Goal: Task Accomplishment & Management: Use online tool/utility

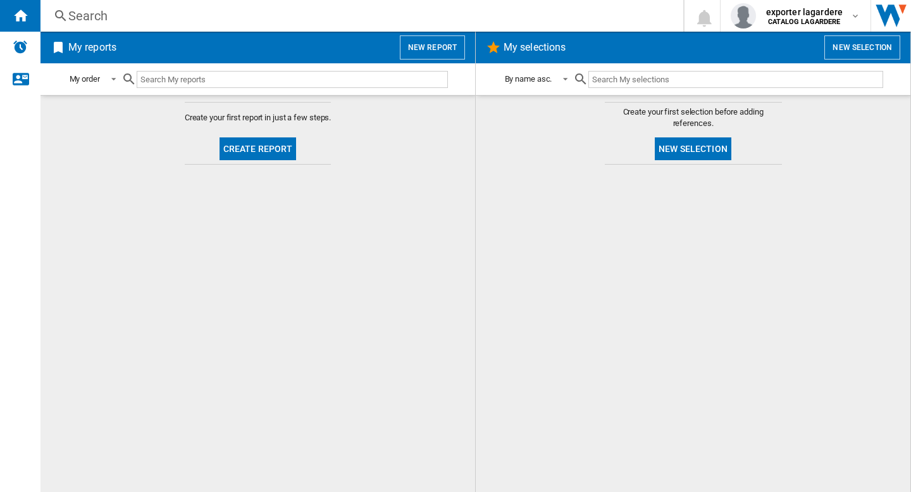
click at [330, 323] on md-content "Create your first report in just a few steps. Create report" at bounding box center [257, 293] width 435 height 397
click at [432, 54] on button "New report" at bounding box center [432, 47] width 65 height 24
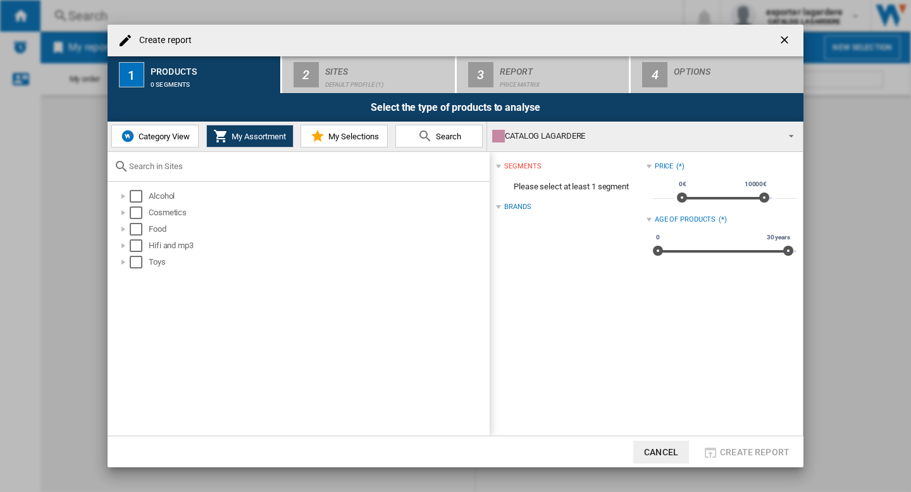
click at [154, 146] on button "Category View" at bounding box center [154, 136] width 87 height 23
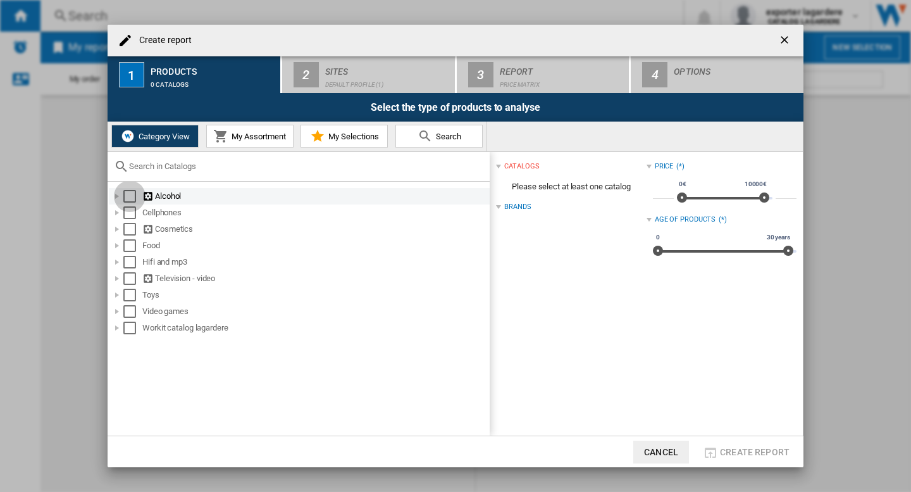
click at [128, 195] on div "Select" at bounding box center [129, 196] width 13 height 13
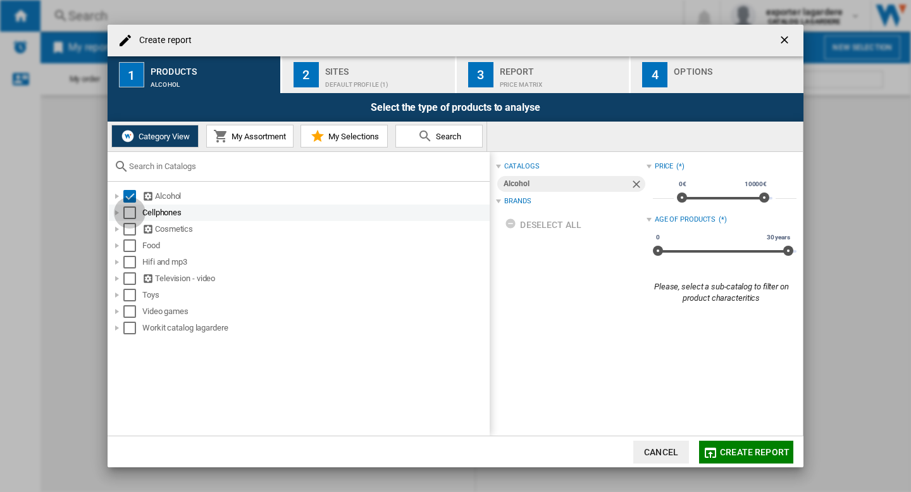
click at [125, 212] on div "Select" at bounding box center [129, 212] width 13 height 13
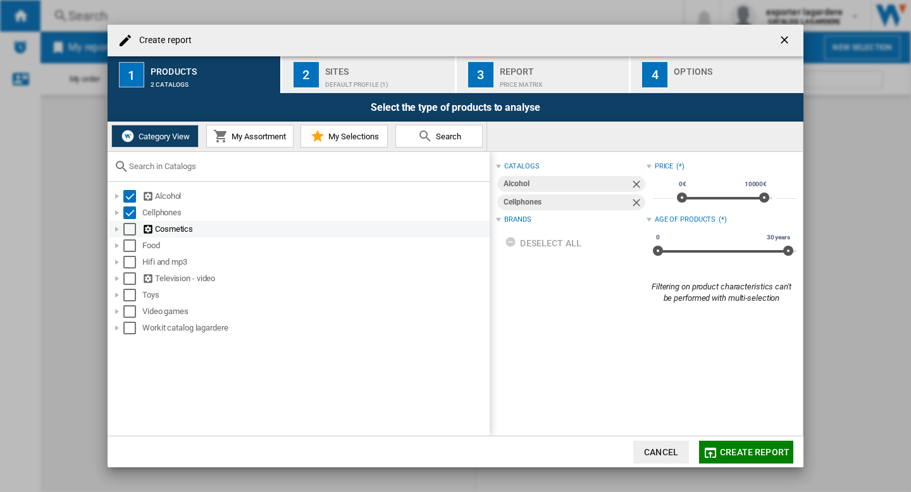
click at [125, 232] on div "Select" at bounding box center [129, 229] width 13 height 13
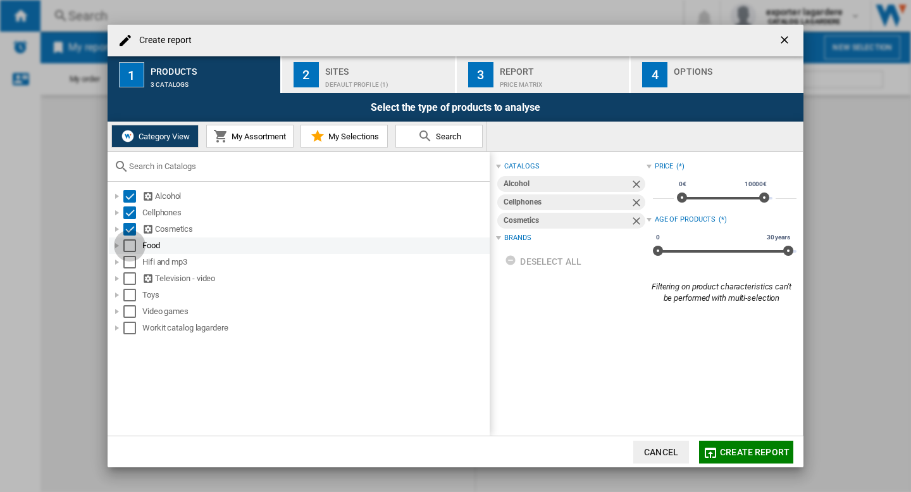
click at [127, 249] on div "Select" at bounding box center [129, 245] width 13 height 13
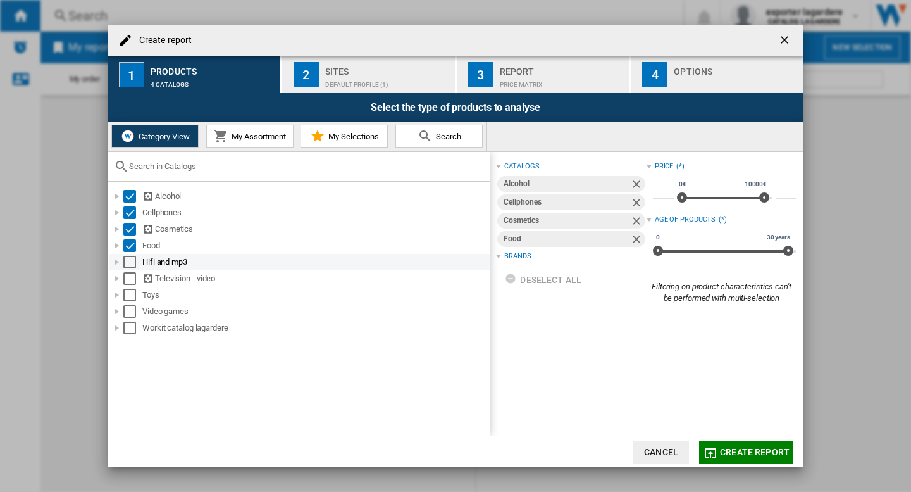
click at [127, 264] on div "Select" at bounding box center [129, 262] width 13 height 13
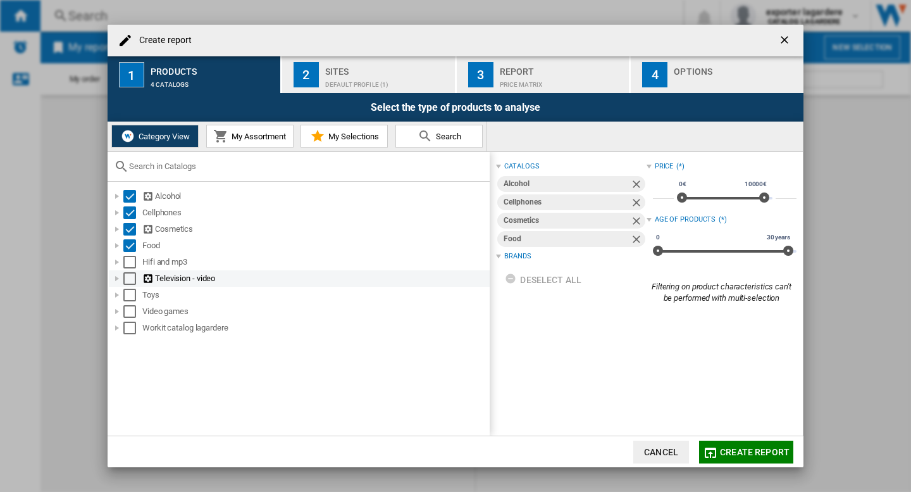
click at [134, 282] on div "Select" at bounding box center [129, 278] width 13 height 13
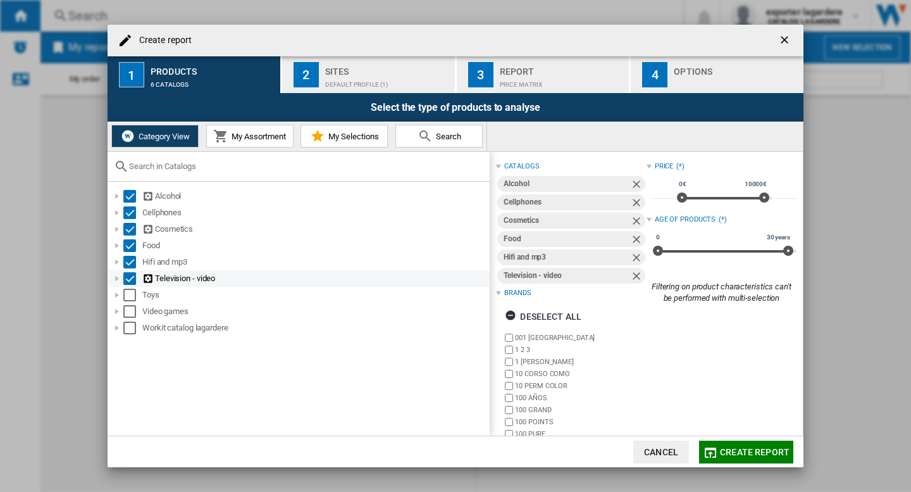
click at [130, 277] on div "Select" at bounding box center [129, 278] width 13 height 13
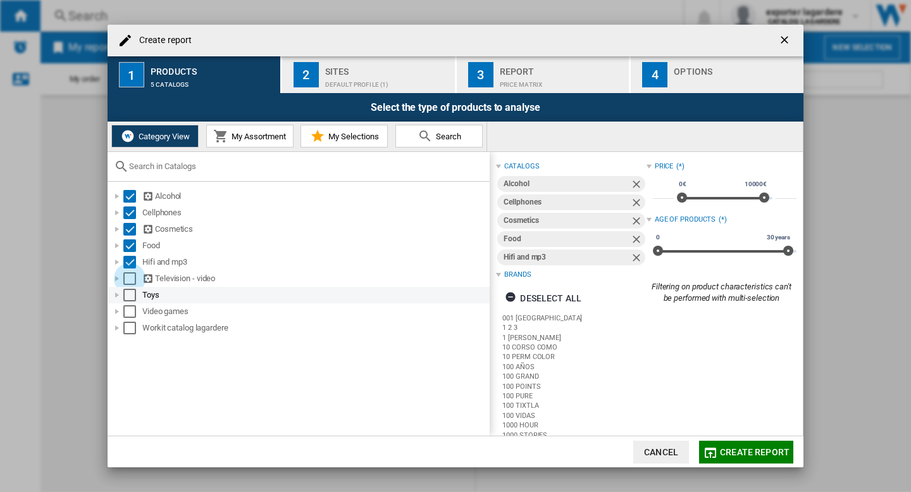
click at [128, 296] on div "Select" at bounding box center [129, 295] width 13 height 13
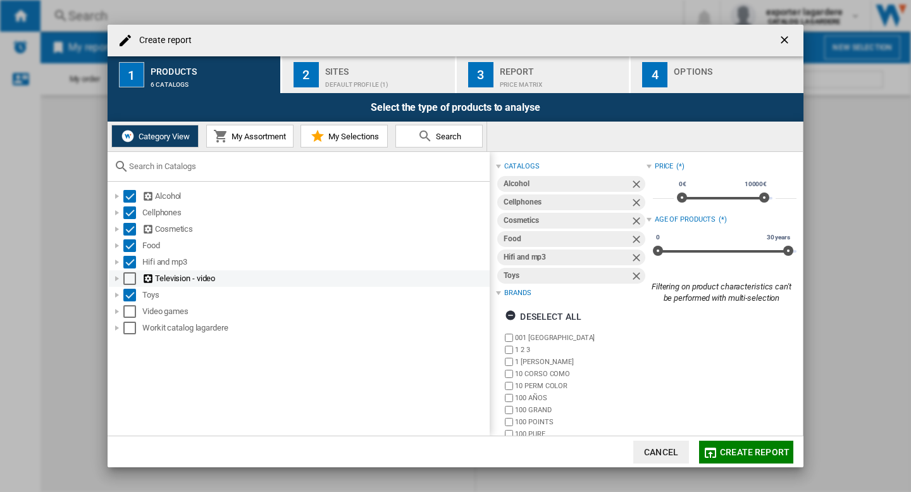
click at [134, 271] on div "Television - video" at bounding box center [299, 278] width 381 height 16
click at [133, 278] on div "Select" at bounding box center [129, 278] width 13 height 13
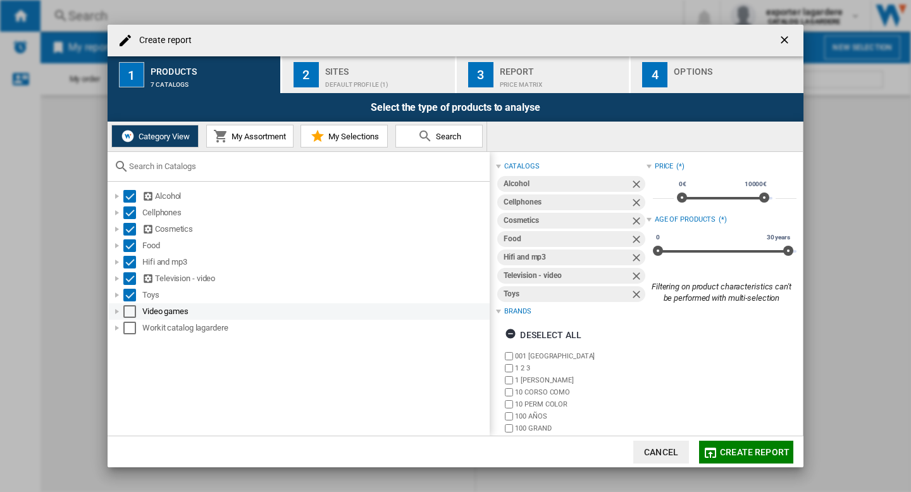
click at [127, 318] on div "Video games" at bounding box center [299, 311] width 381 height 16
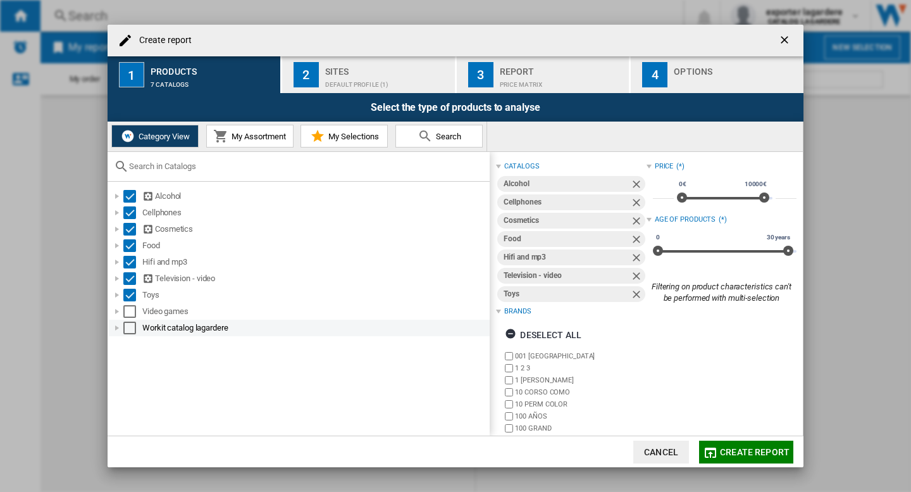
click at [127, 332] on div "Select" at bounding box center [129, 327] width 13 height 13
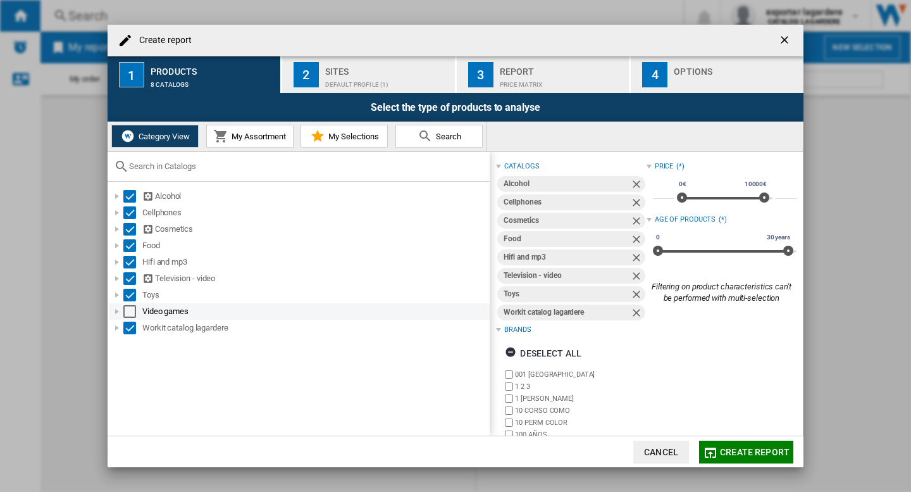
click at [132, 311] on div "Select" at bounding box center [129, 311] width 13 height 13
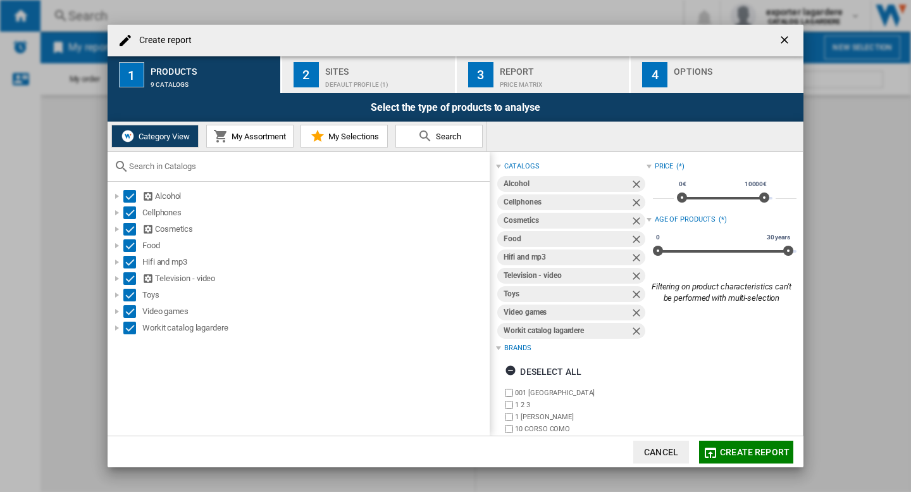
click at [233, 142] on button "My Assortment" at bounding box center [249, 136] width 87 height 23
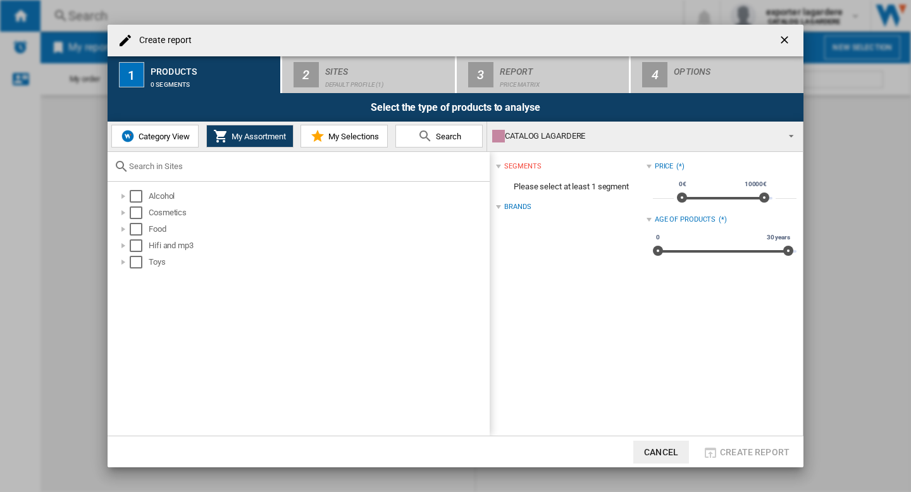
click at [161, 138] on span "Category View" at bounding box center [162, 136] width 54 height 9
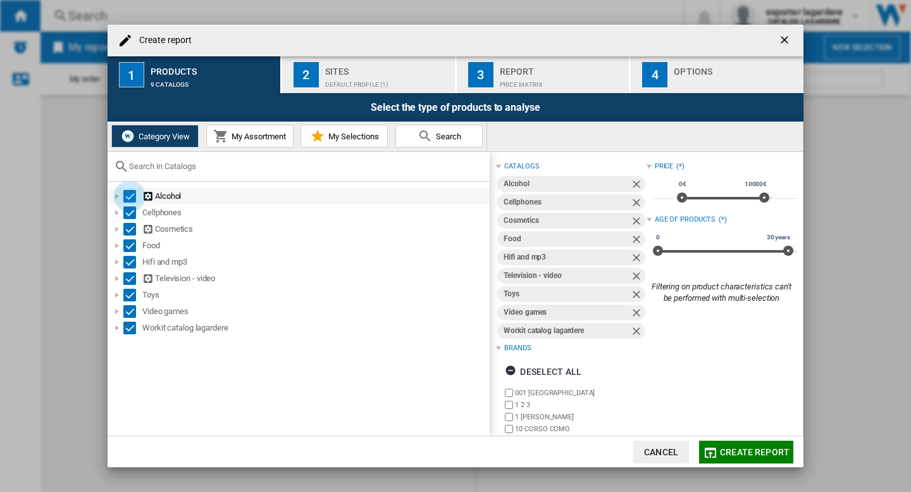
click at [128, 194] on div "Select" at bounding box center [129, 196] width 13 height 13
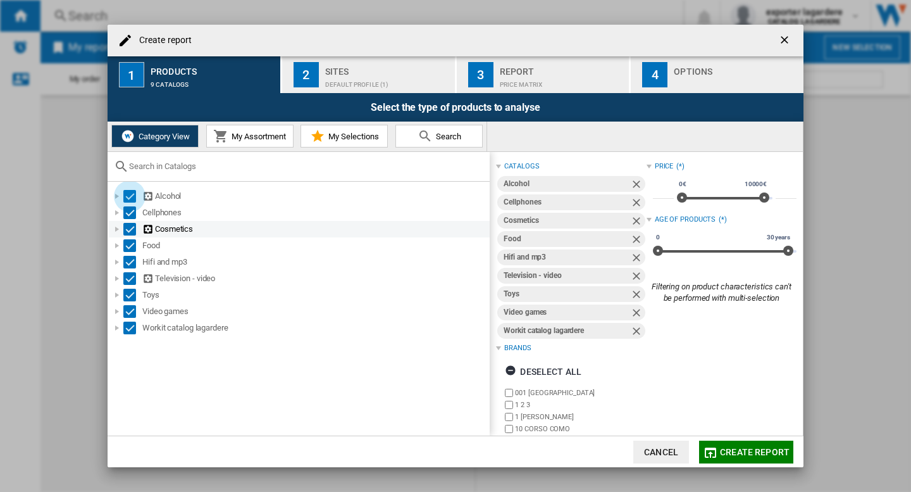
click at [127, 211] on div "Select" at bounding box center [129, 212] width 13 height 13
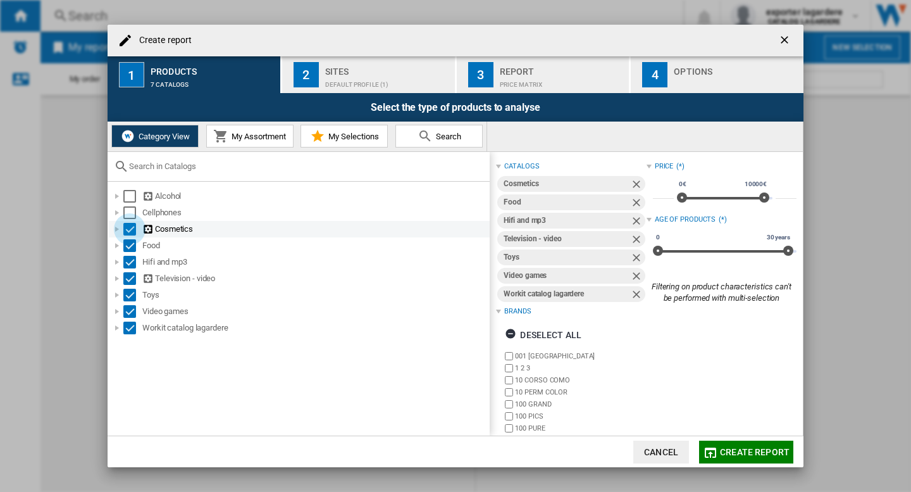
click at [130, 228] on div "Select" at bounding box center [129, 229] width 13 height 13
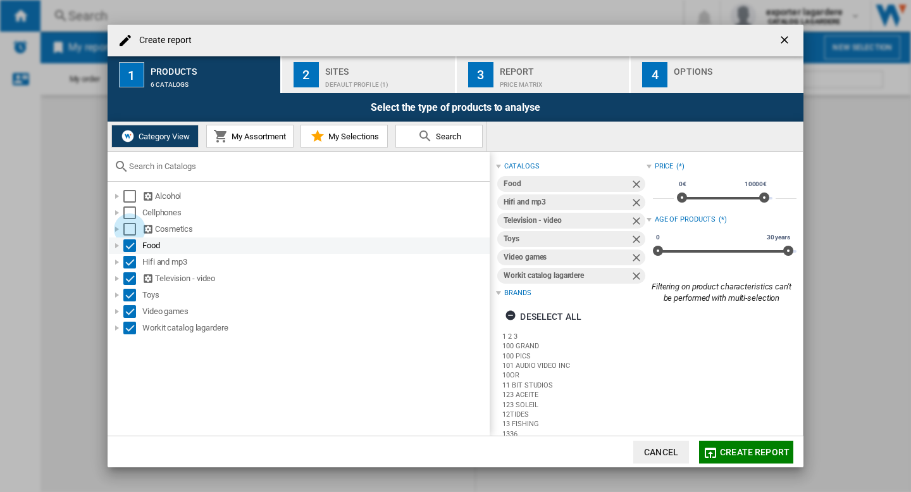
click at [128, 248] on div "Select" at bounding box center [129, 245] width 13 height 13
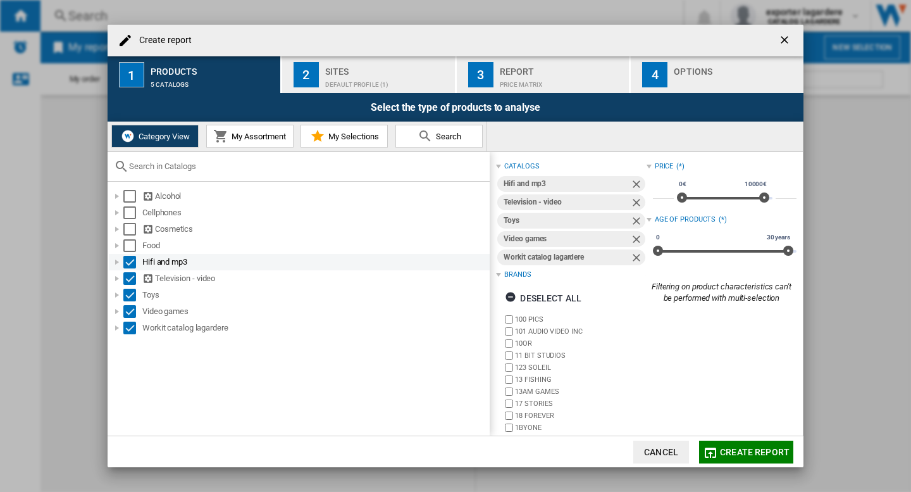
click at [130, 259] on div "Select" at bounding box center [129, 262] width 13 height 13
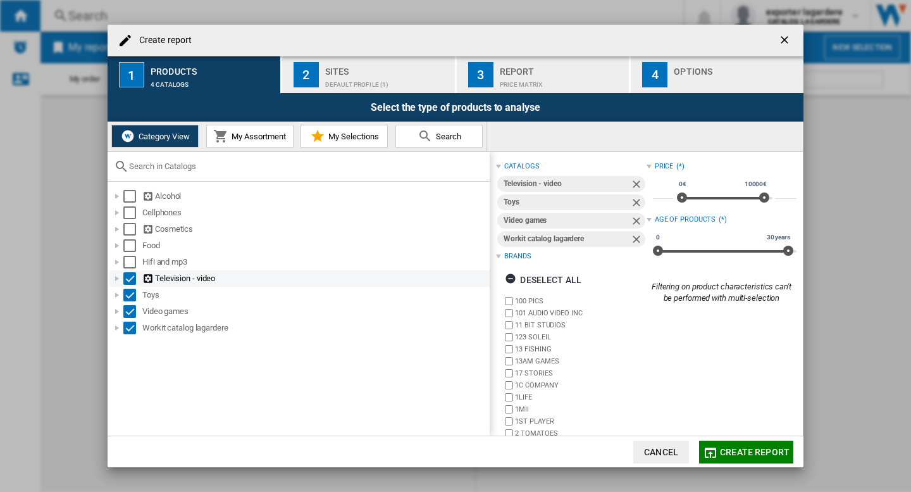
click at [128, 276] on div "Select" at bounding box center [129, 278] width 13 height 13
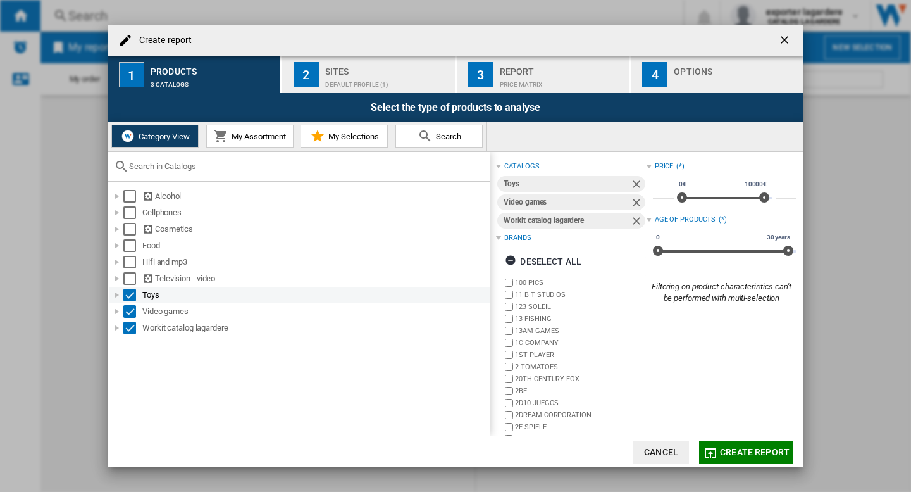
click at [136, 293] on md-checkbox "Select" at bounding box center [132, 295] width 19 height 13
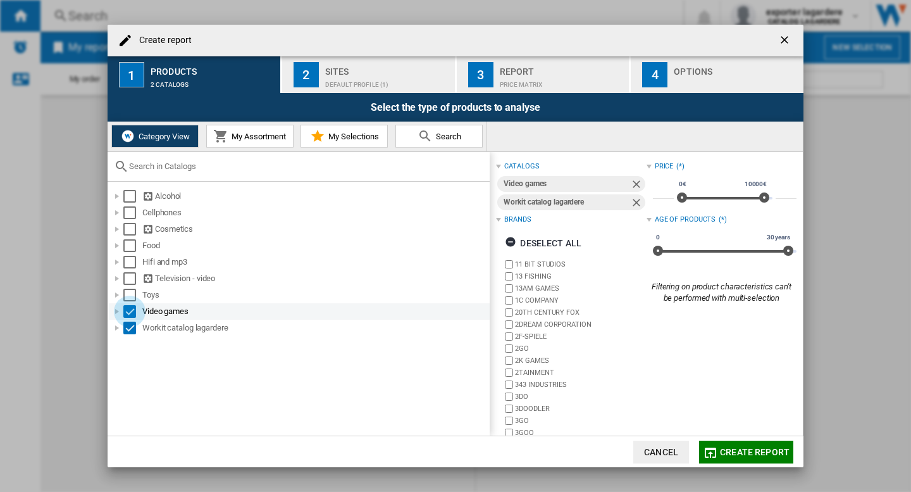
click at [135, 311] on div "Select" at bounding box center [129, 311] width 13 height 13
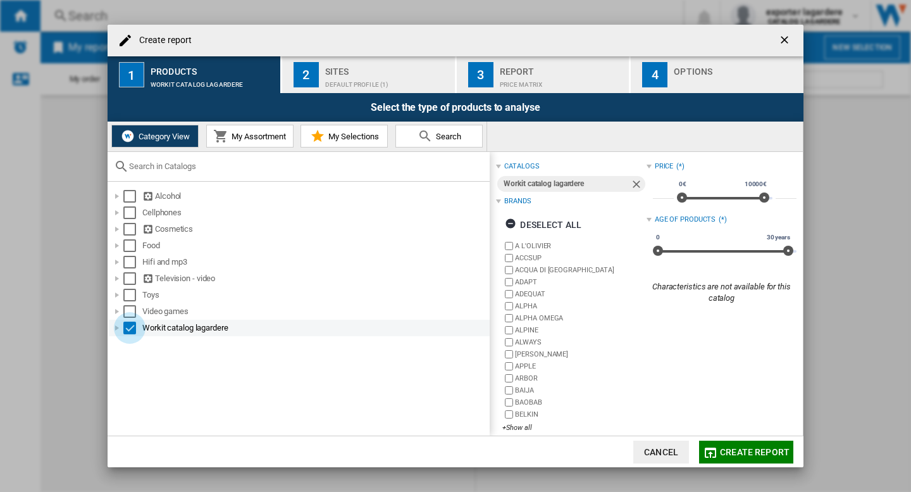
click at [127, 329] on div "Select" at bounding box center [129, 327] width 13 height 13
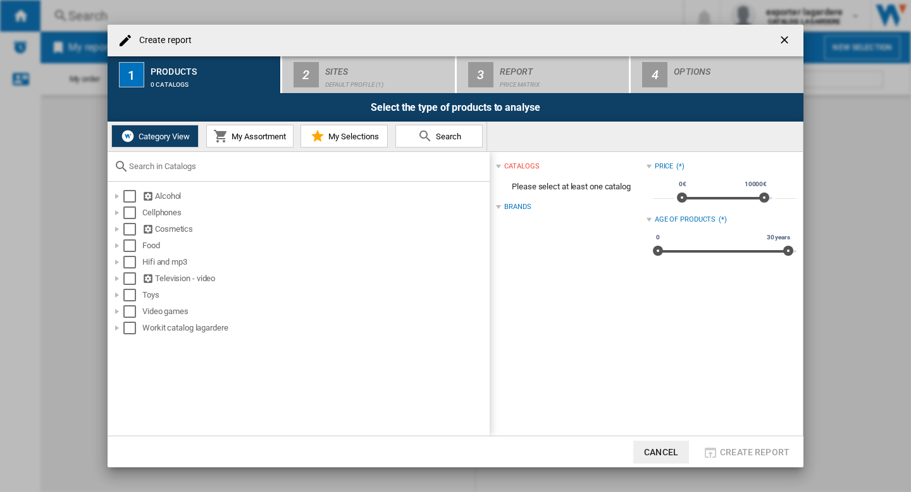
click at [245, 139] on span "My Assortment" at bounding box center [257, 136] width 58 height 9
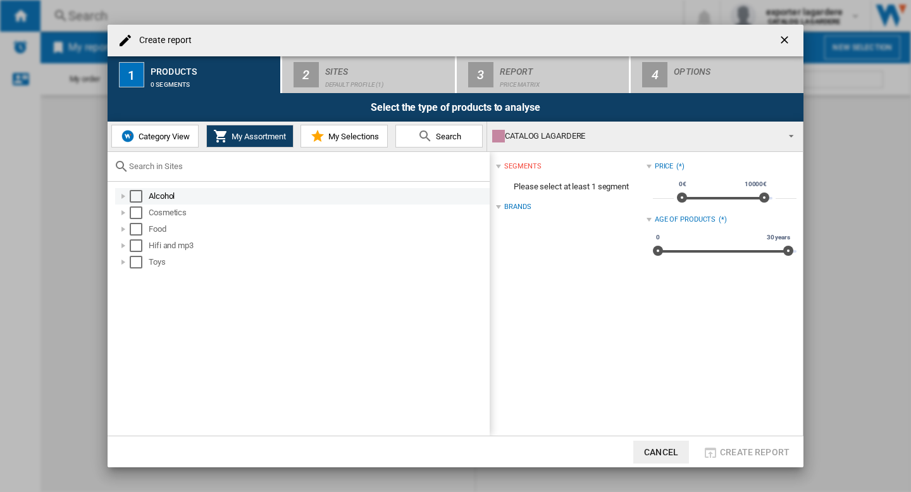
click at [137, 195] on div "Select" at bounding box center [136, 196] width 13 height 13
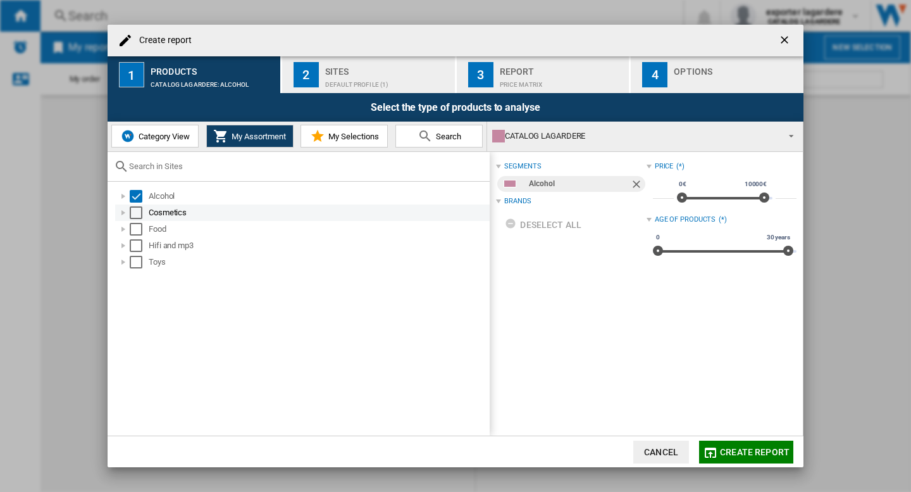
click at [137, 209] on div "Select" at bounding box center [136, 212] width 13 height 13
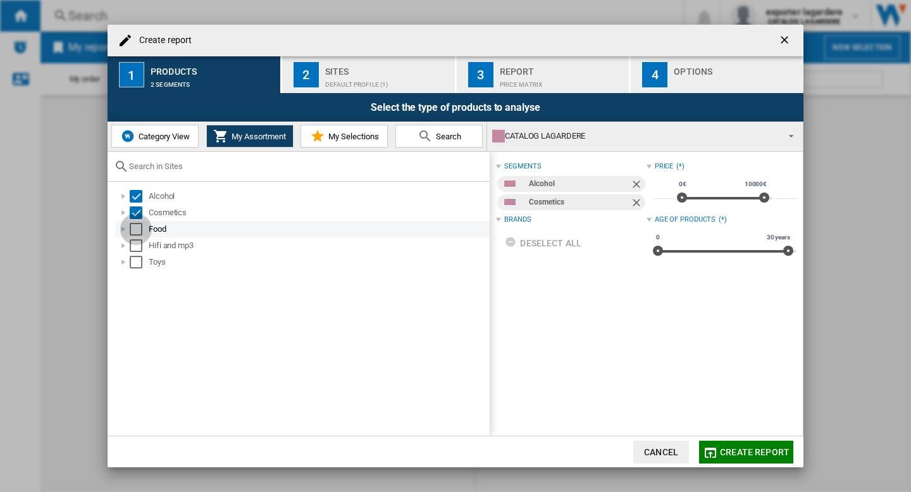
drag, startPoint x: 136, startPoint y: 232, endPoint x: 135, endPoint y: 245, distance: 14.0
click at [136, 232] on div "Select" at bounding box center [136, 229] width 13 height 13
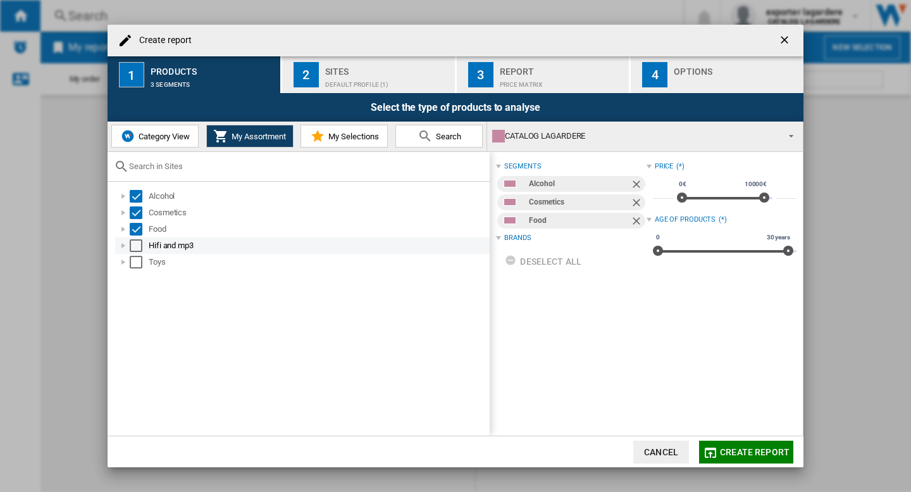
click at [135, 245] on div "Select" at bounding box center [136, 245] width 13 height 13
click at [135, 249] on div "Select" at bounding box center [136, 245] width 13 height 13
click at [139, 244] on div "Select" at bounding box center [136, 245] width 13 height 13
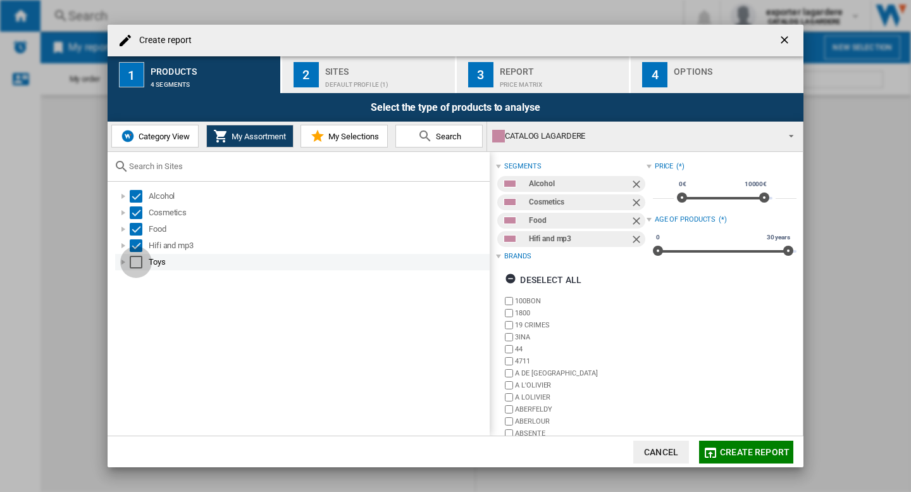
click at [136, 263] on div "Select" at bounding box center [136, 262] width 13 height 13
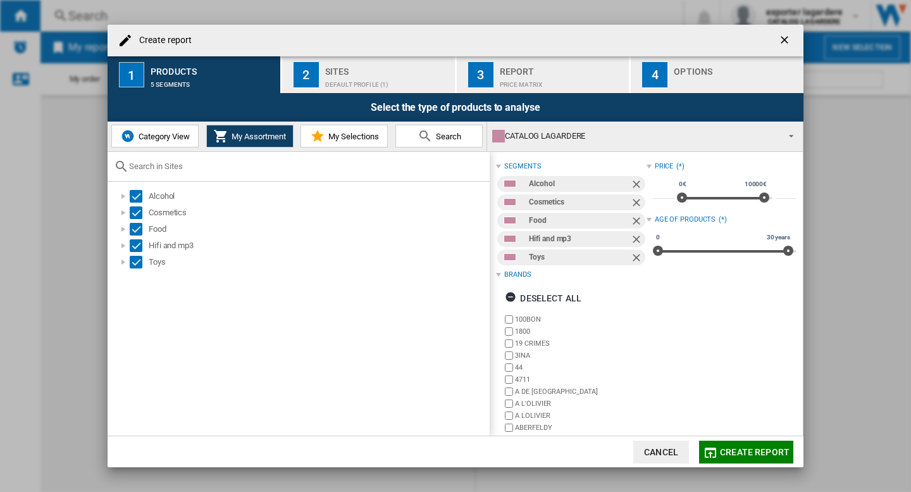
click at [383, 80] on div "Default profile (1)" at bounding box center [387, 81] width 125 height 13
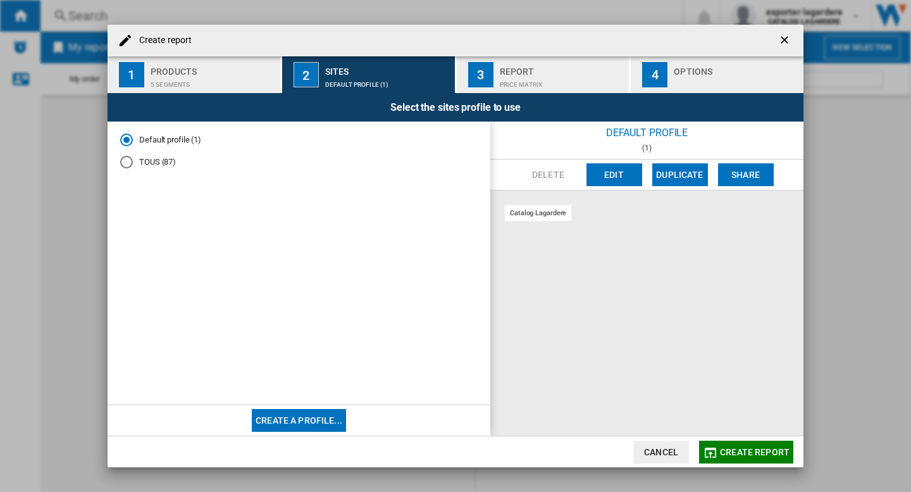
click at [154, 163] on md-radio-button "TOUS (87)" at bounding box center [298, 162] width 357 height 12
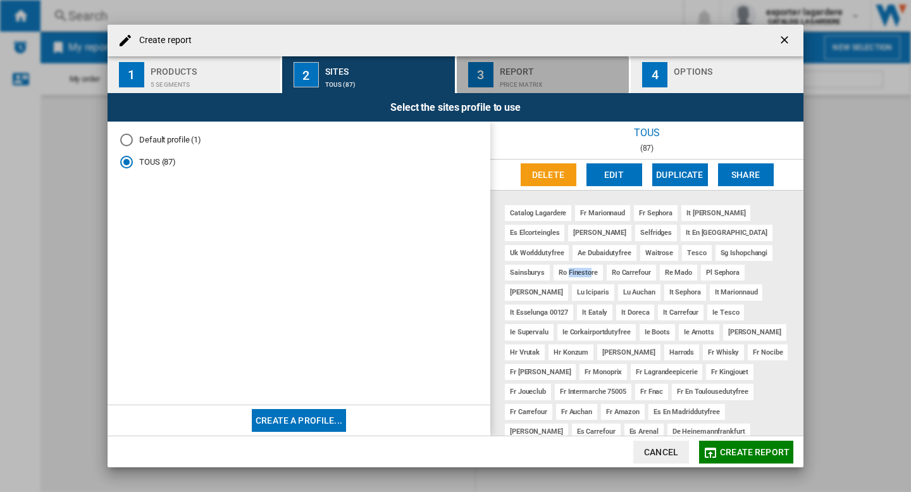
click at [514, 79] on div "Price Matrix" at bounding box center [562, 81] width 125 height 13
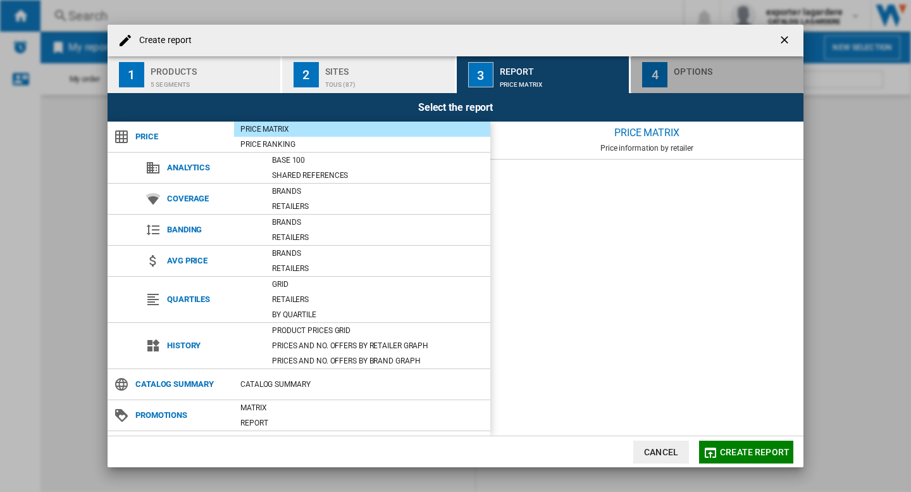
click at [739, 82] on div "button" at bounding box center [736, 81] width 125 height 13
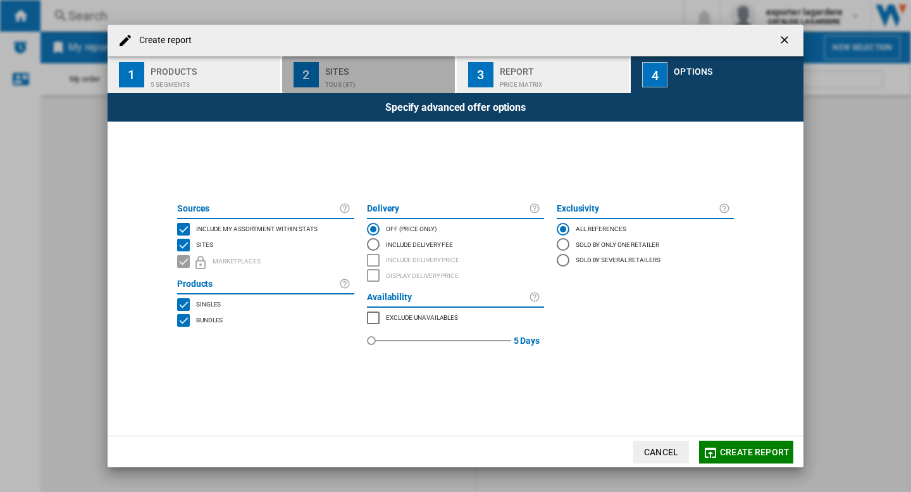
click at [347, 76] on div "TOUS (87)" at bounding box center [387, 81] width 125 height 13
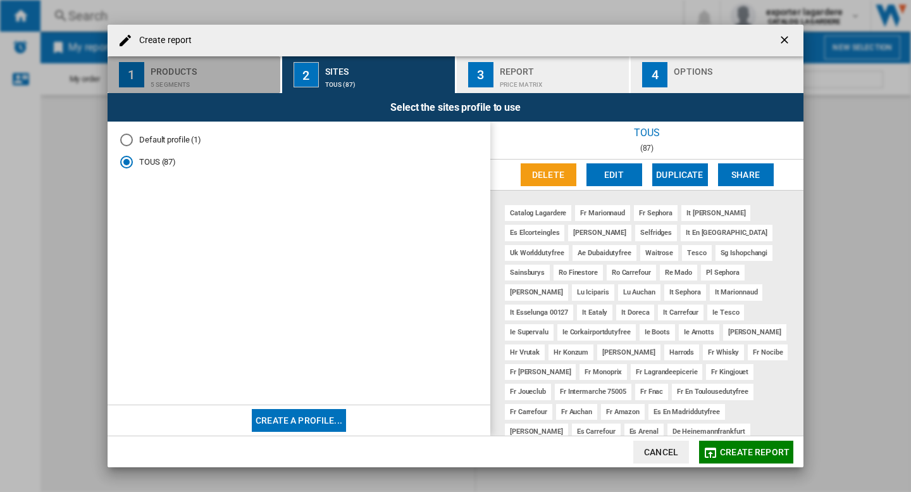
click at [172, 85] on div "5 segments" at bounding box center [213, 81] width 125 height 13
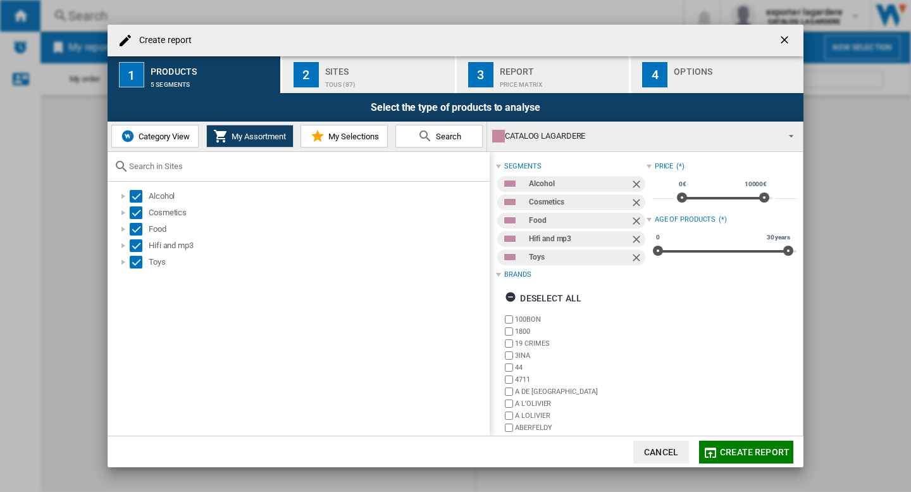
click at [173, 142] on button "Category View" at bounding box center [154, 136] width 87 height 23
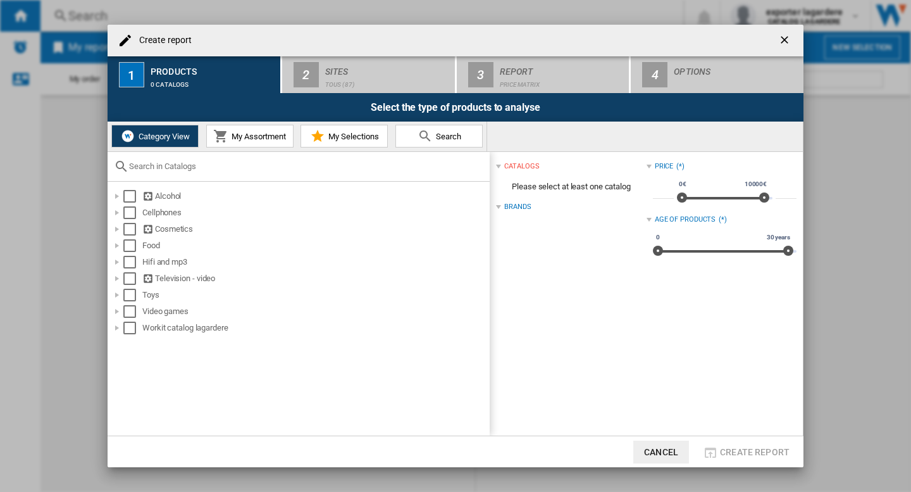
click at [250, 140] on span "My Assortment" at bounding box center [257, 136] width 58 height 9
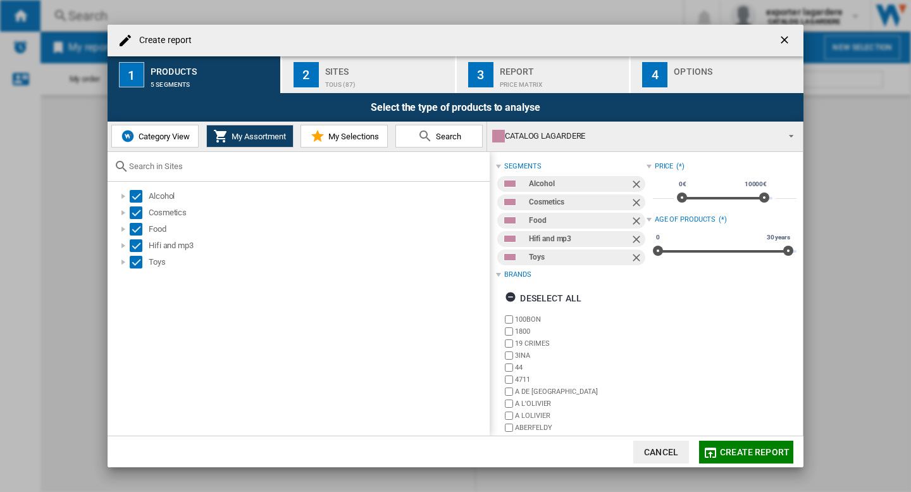
click at [742, 456] on span "Create report" at bounding box center [755, 452] width 70 height 10
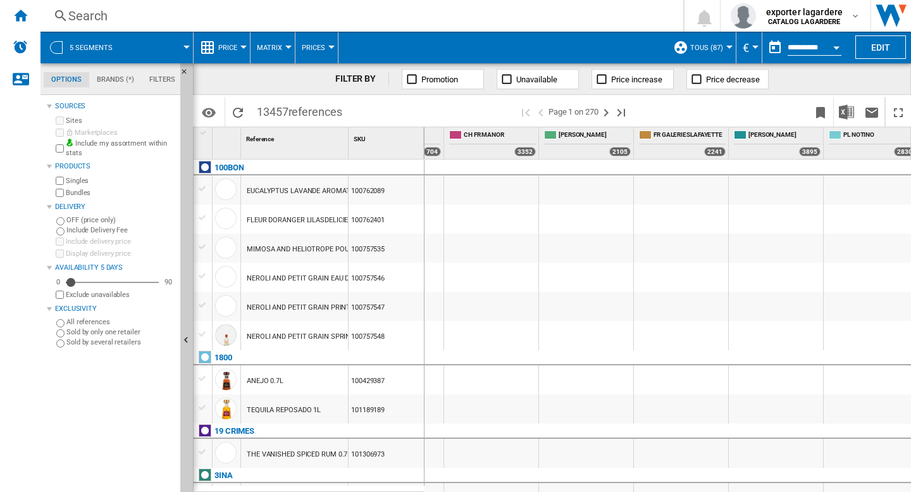
scroll to position [0, 1637]
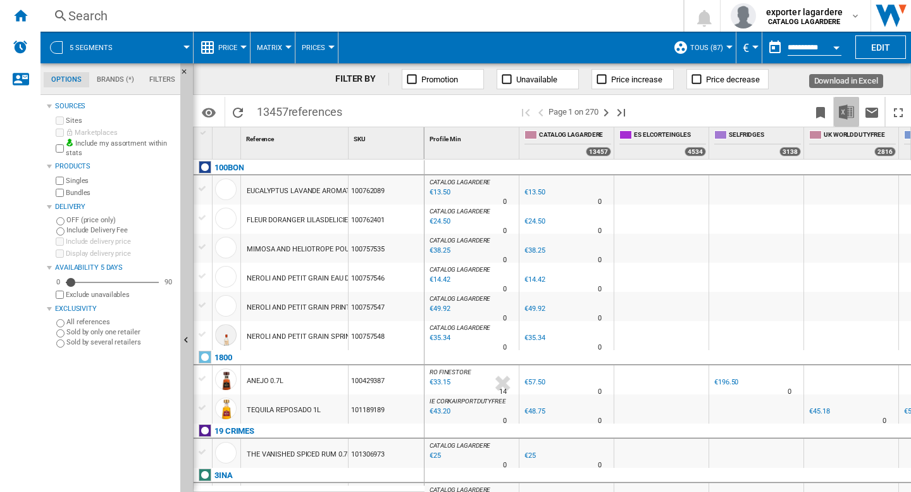
click at [842, 106] on img "Download in Excel" at bounding box center [846, 111] width 15 height 15
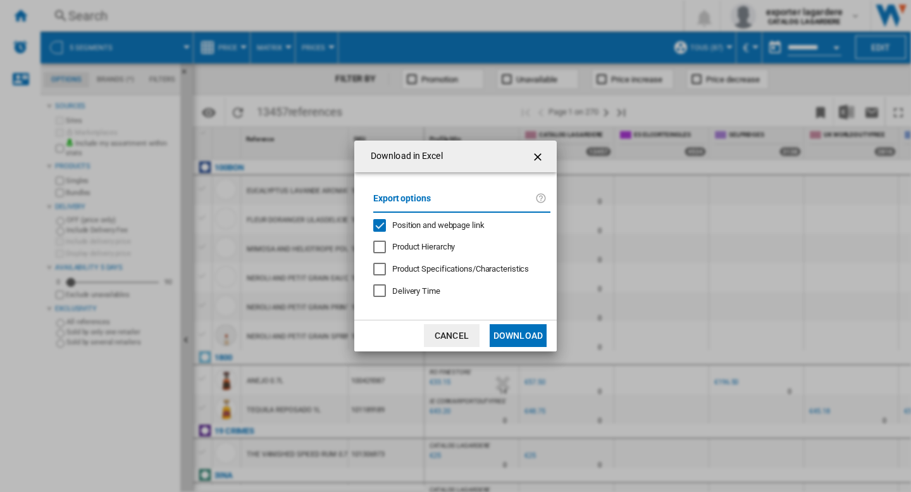
click at [437, 227] on span "Position and webpage link" at bounding box center [438, 224] width 92 height 9
click at [524, 336] on button "Download" at bounding box center [518, 335] width 57 height 23
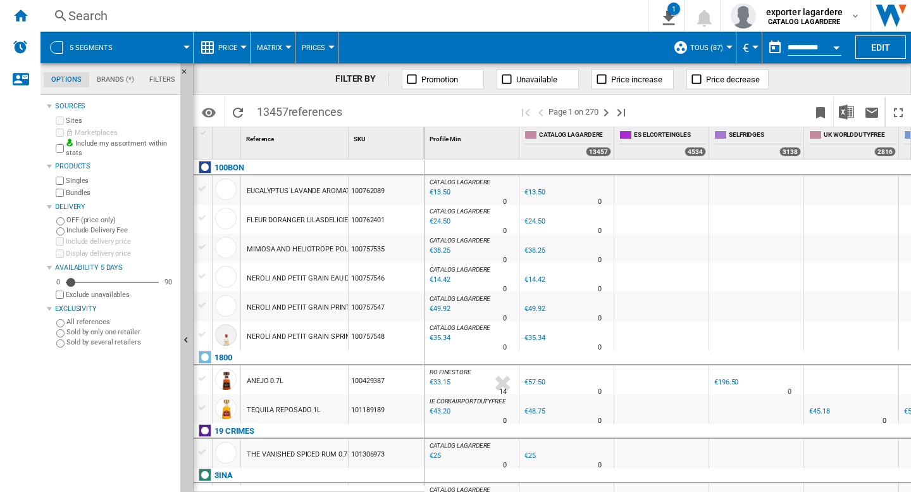
click at [114, 47] on button "5 segments" at bounding box center [98, 48] width 56 height 32
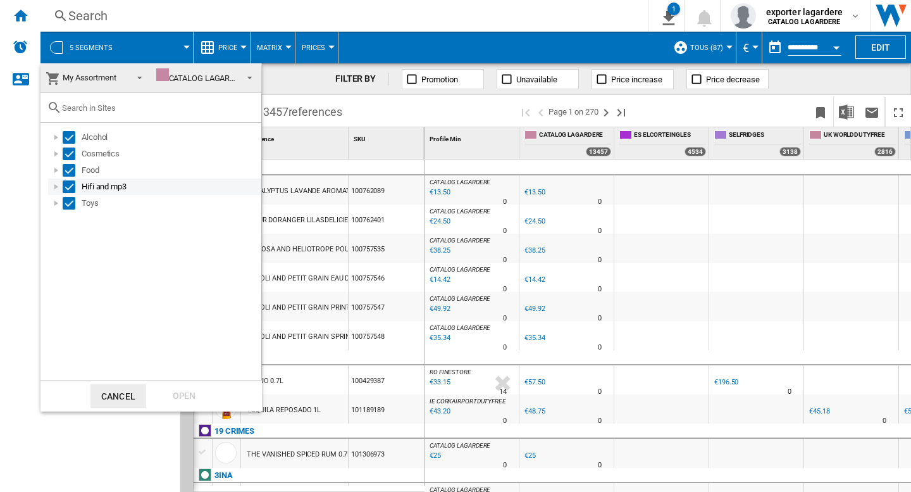
click at [93, 183] on div "Hifi and mp3" at bounding box center [171, 186] width 178 height 13
click at [65, 187] on div "Select" at bounding box center [69, 186] width 13 height 13
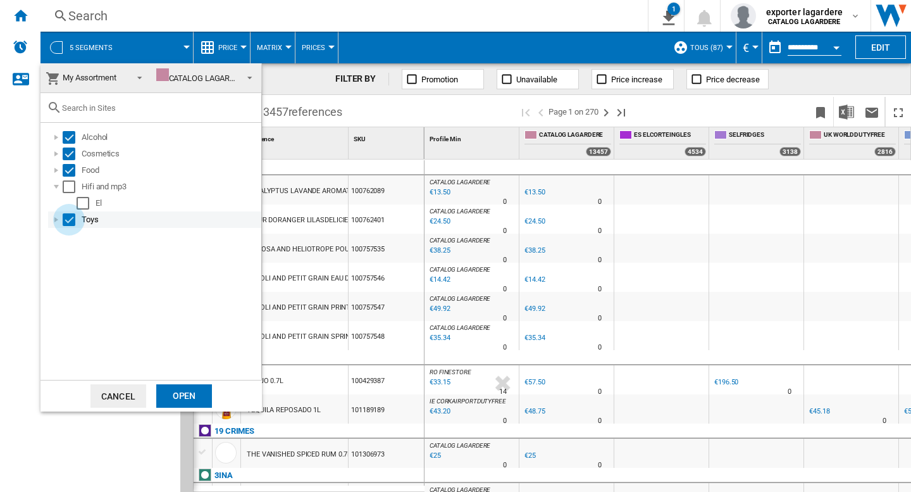
click at [67, 214] on div "Select" at bounding box center [69, 219] width 13 height 13
click at [186, 391] on div "Open" at bounding box center [184, 395] width 56 height 23
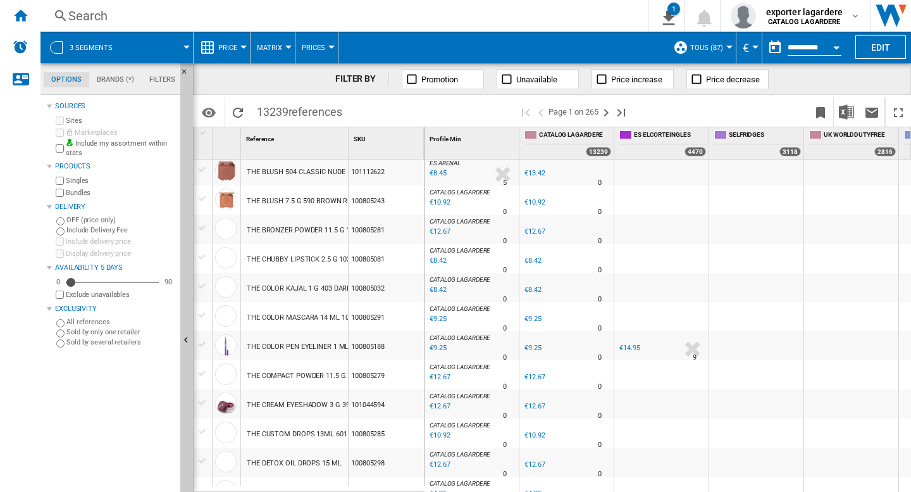
scroll to position [127, 0]
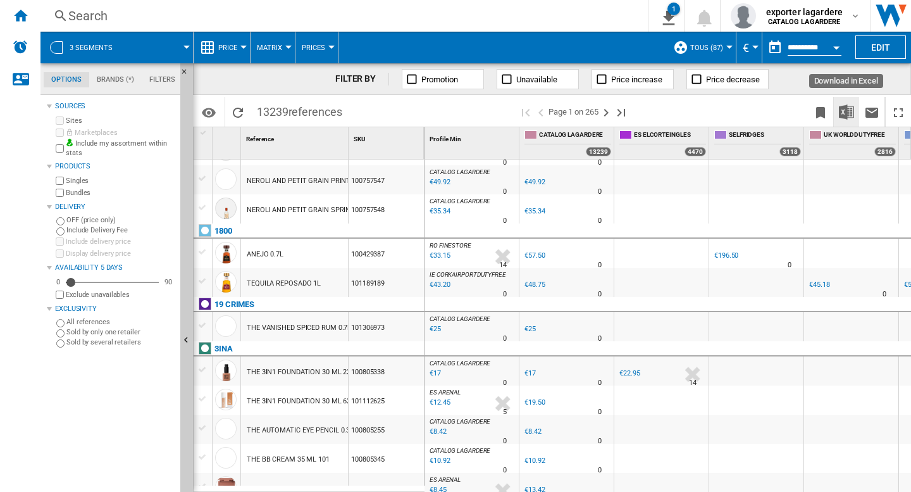
click at [842, 120] on button "Download in Excel" at bounding box center [846, 112] width 25 height 30
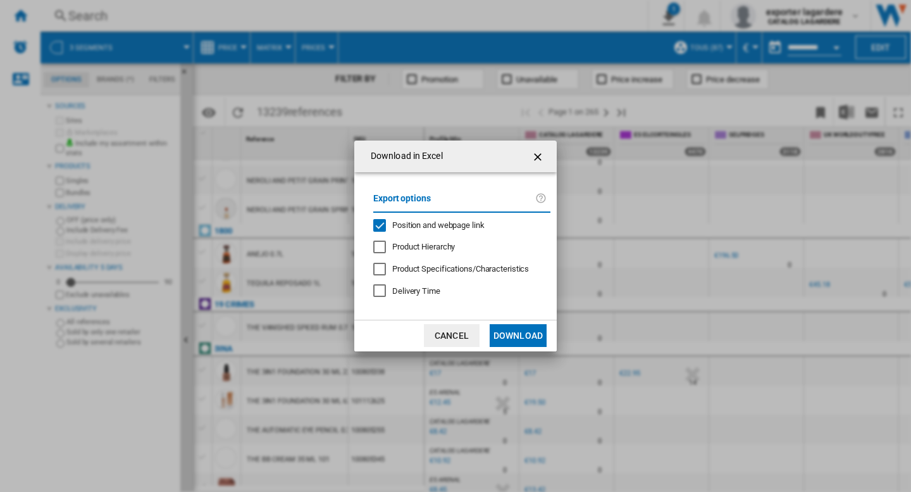
click at [454, 223] on span "Position and webpage link" at bounding box center [438, 224] width 92 height 9
click at [528, 337] on button "Download" at bounding box center [518, 335] width 57 height 23
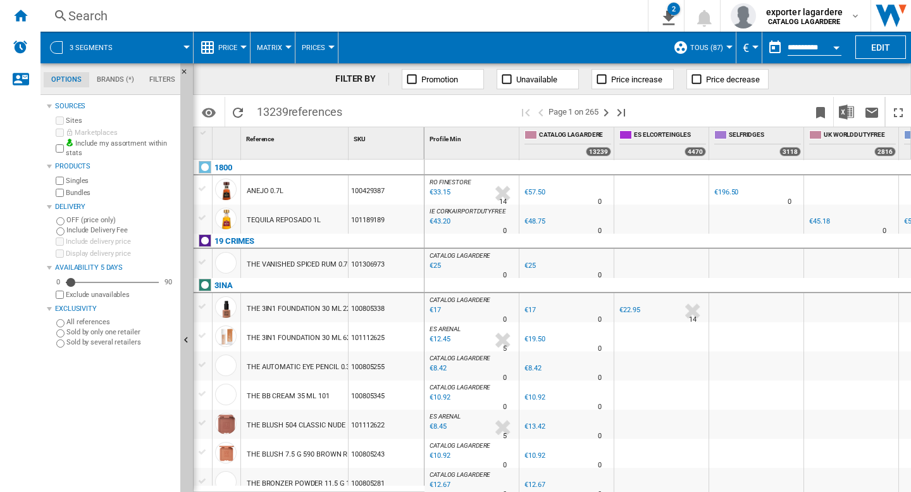
scroll to position [0, 0]
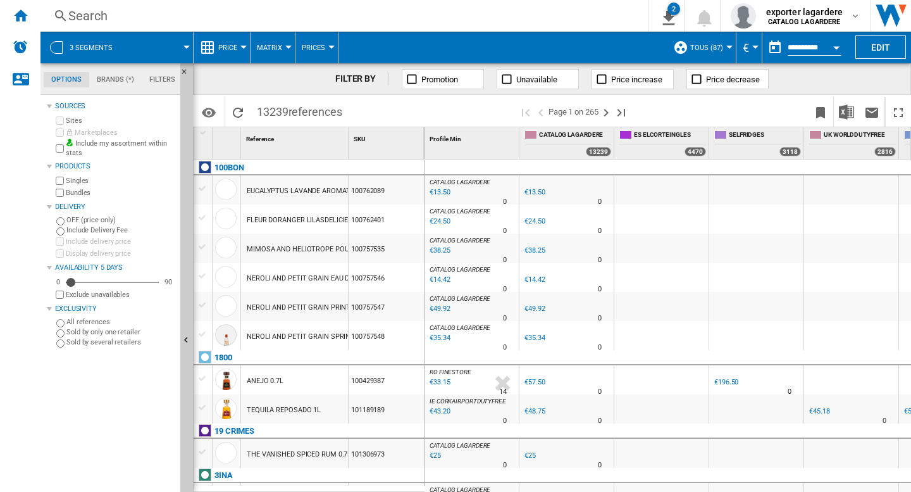
click at [84, 51] on span "3 segments" at bounding box center [91, 48] width 43 height 8
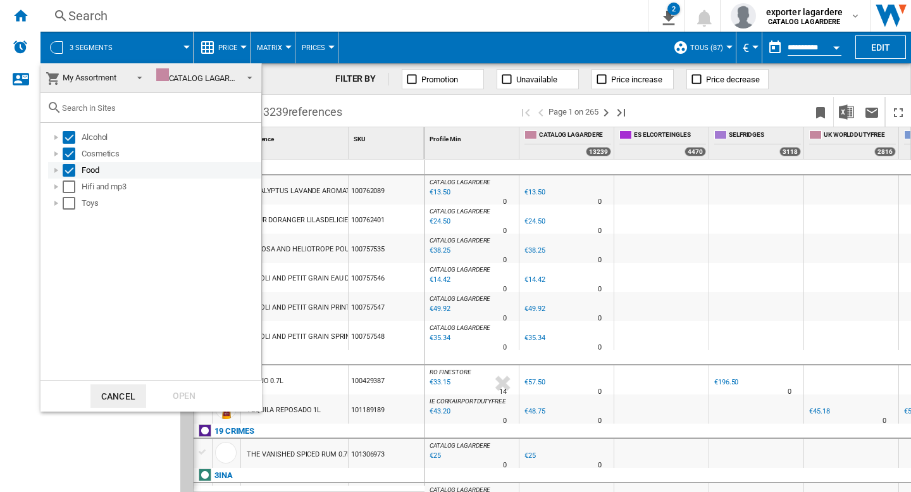
click at [94, 173] on div "Food" at bounding box center [171, 170] width 178 height 13
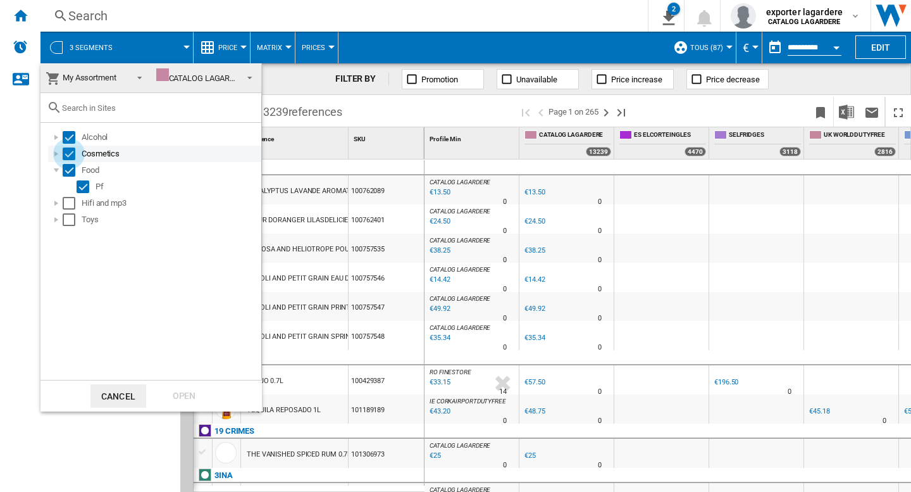
click at [70, 157] on div "Select" at bounding box center [69, 153] width 13 height 13
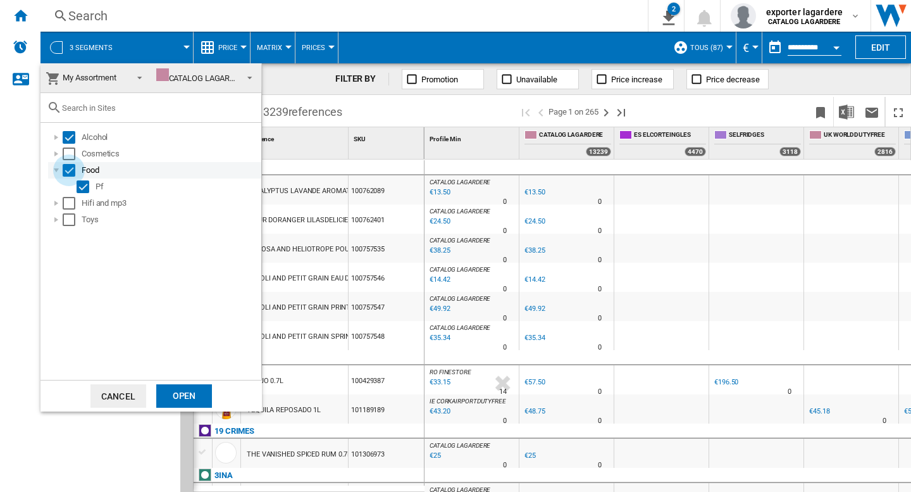
click at [70, 168] on div "Select" at bounding box center [69, 170] width 13 height 13
click at [173, 395] on div "Open" at bounding box center [184, 395] width 56 height 23
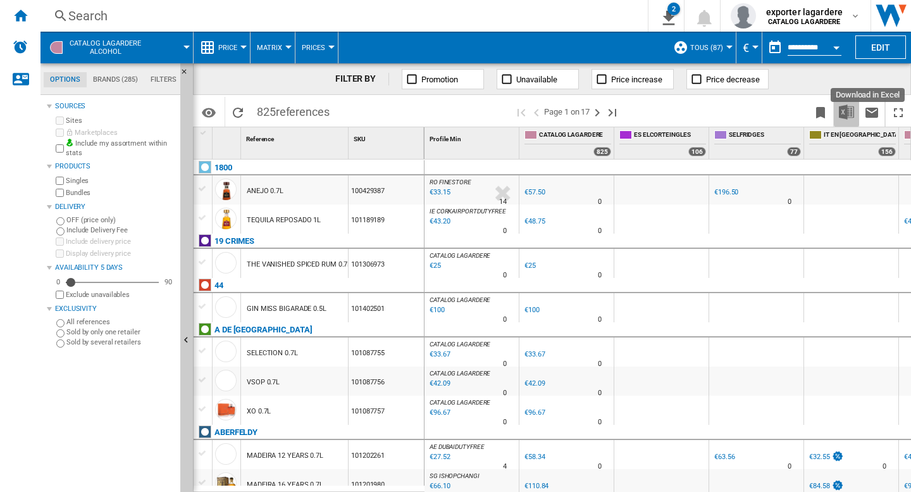
click at [843, 116] on img "Download in Excel" at bounding box center [846, 111] width 15 height 15
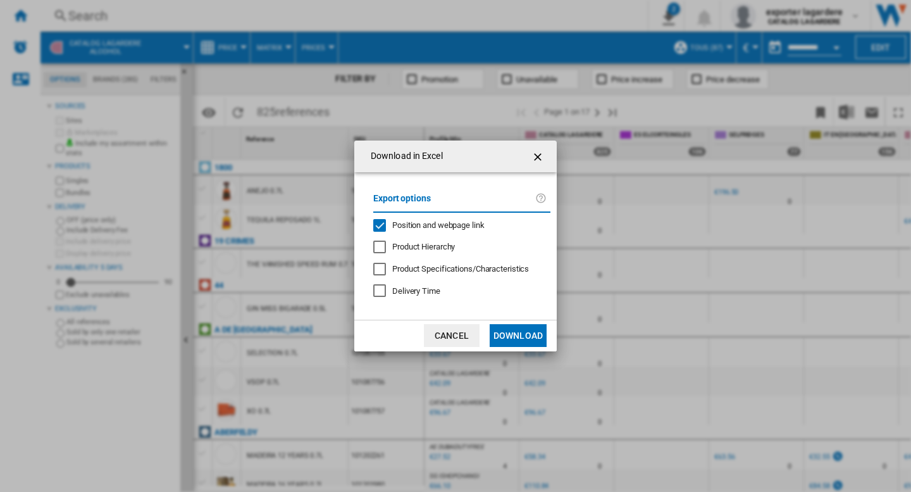
click at [432, 223] on span "Position and webpage link" at bounding box center [438, 224] width 92 height 9
click at [527, 337] on button "Download" at bounding box center [518, 335] width 57 height 23
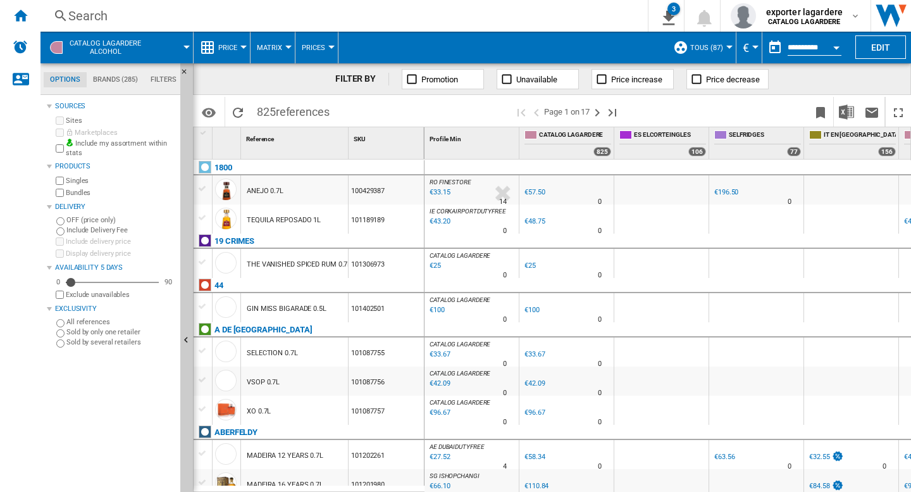
click at [129, 43] on span "CATALOG LAGARDERE Alcohol" at bounding box center [105, 47] width 71 height 16
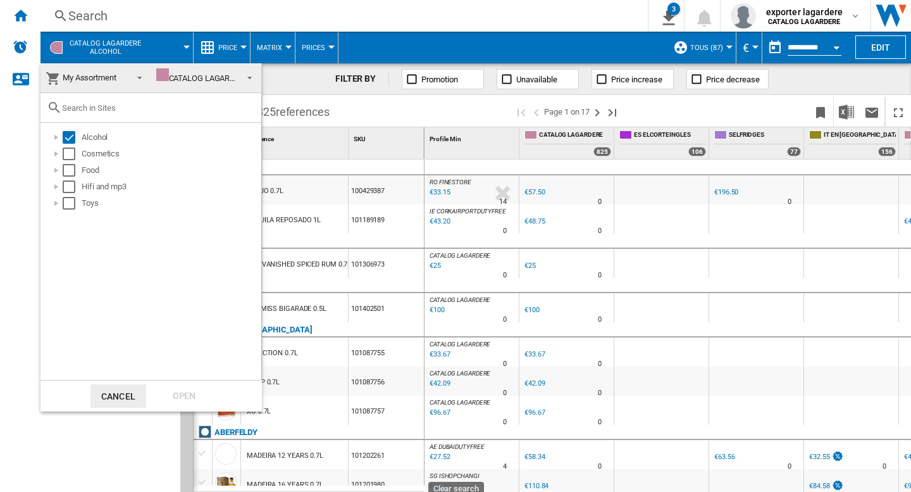
click at [884, 42] on md-backdrop at bounding box center [455, 246] width 911 height 492
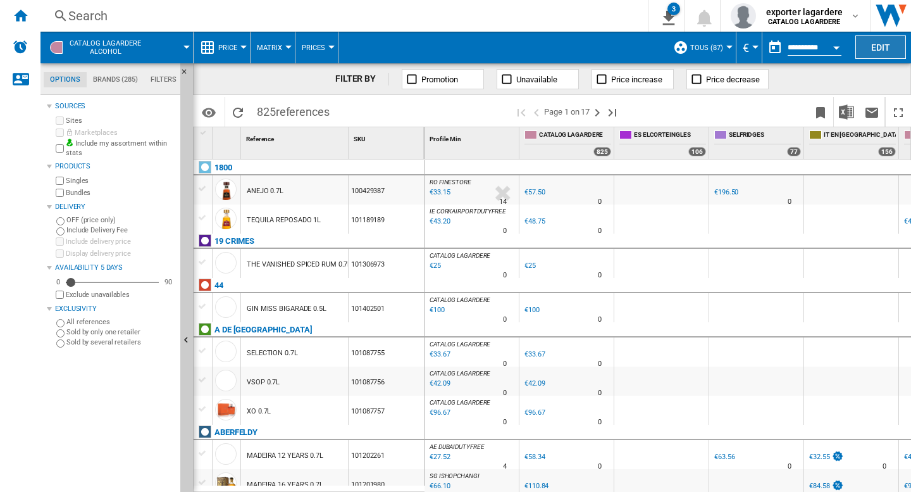
click at [885, 44] on button "Edit" at bounding box center [880, 46] width 51 height 23
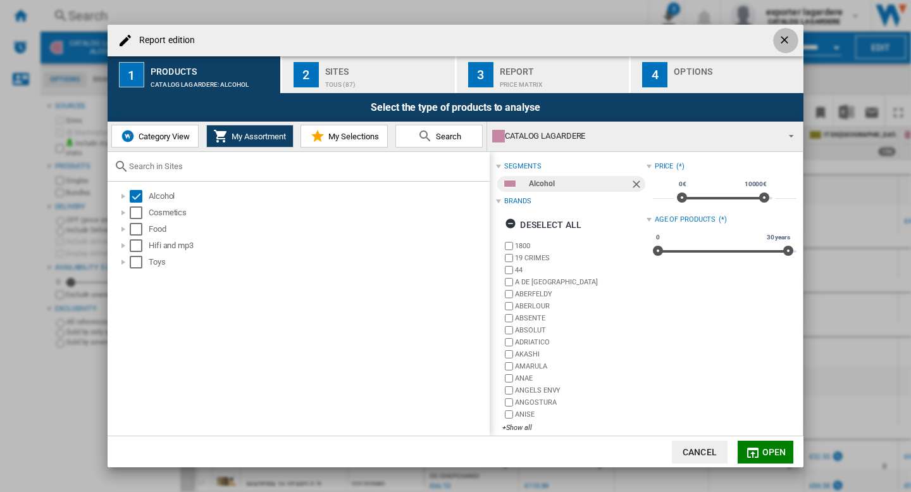
click at [781, 37] on ng-md-icon "getI18NText('BUTTONS.CLOSE_DIALOG')" at bounding box center [785, 41] width 15 height 15
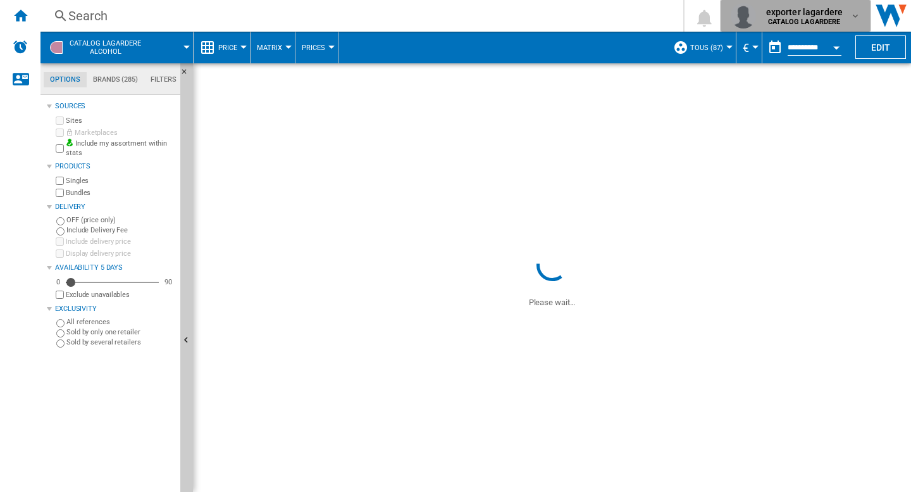
click at [840, 20] on b "CATALOG LAGARDERE" at bounding box center [804, 22] width 72 height 8
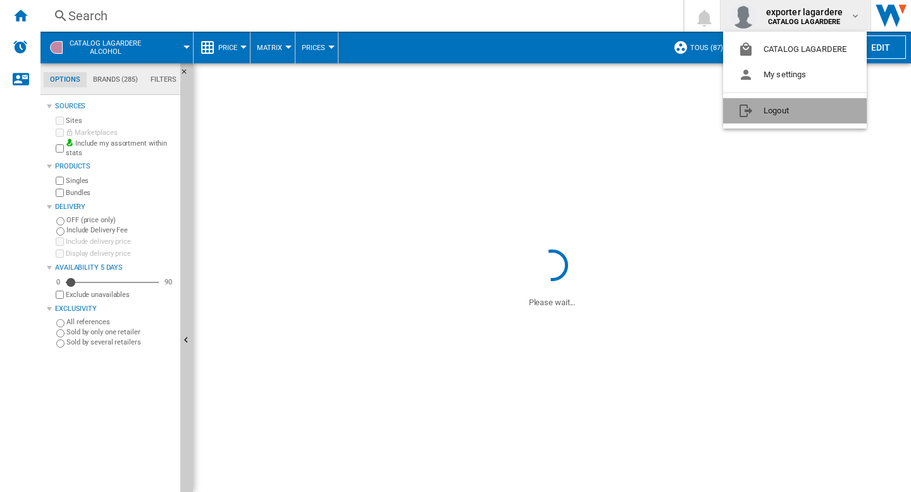
click at [787, 117] on button "Logout" at bounding box center [795, 110] width 144 height 25
